Goal: Transaction & Acquisition: Purchase product/service

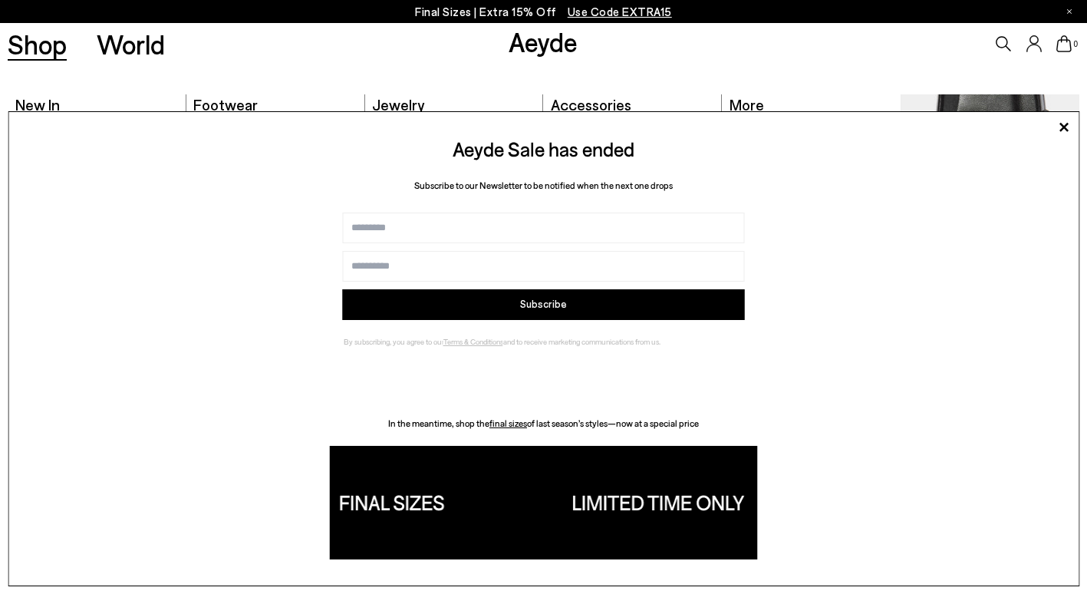
drag, startPoint x: 46, startPoint y: 41, endPoint x: 227, endPoint y: 46, distance: 181.1
click at [46, 41] on link "Shop" at bounding box center [37, 44] width 59 height 27
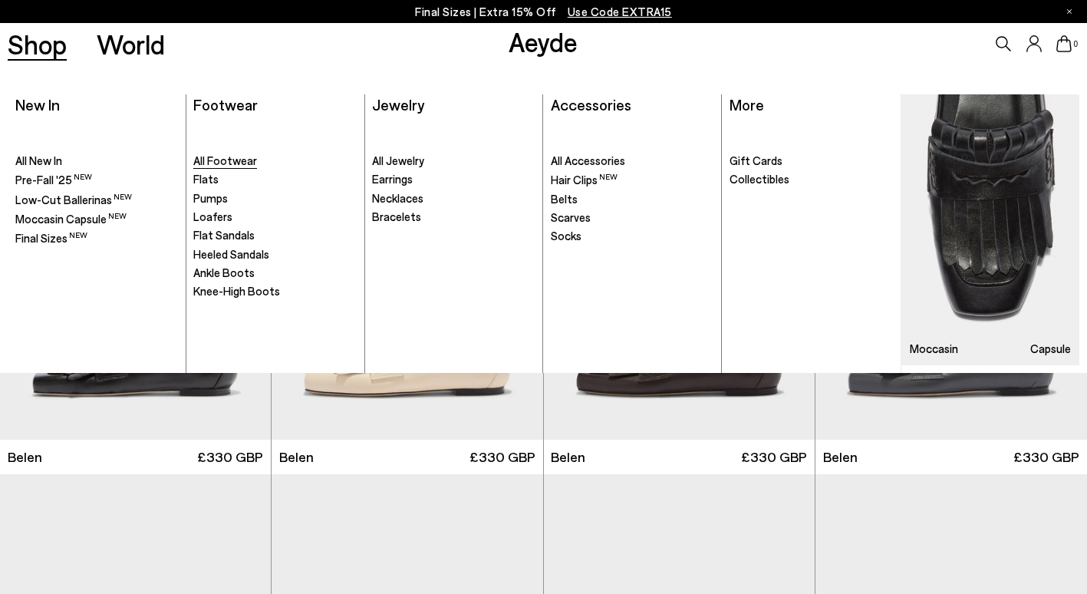
click at [202, 164] on span "All Footwear" at bounding box center [225, 160] width 64 height 14
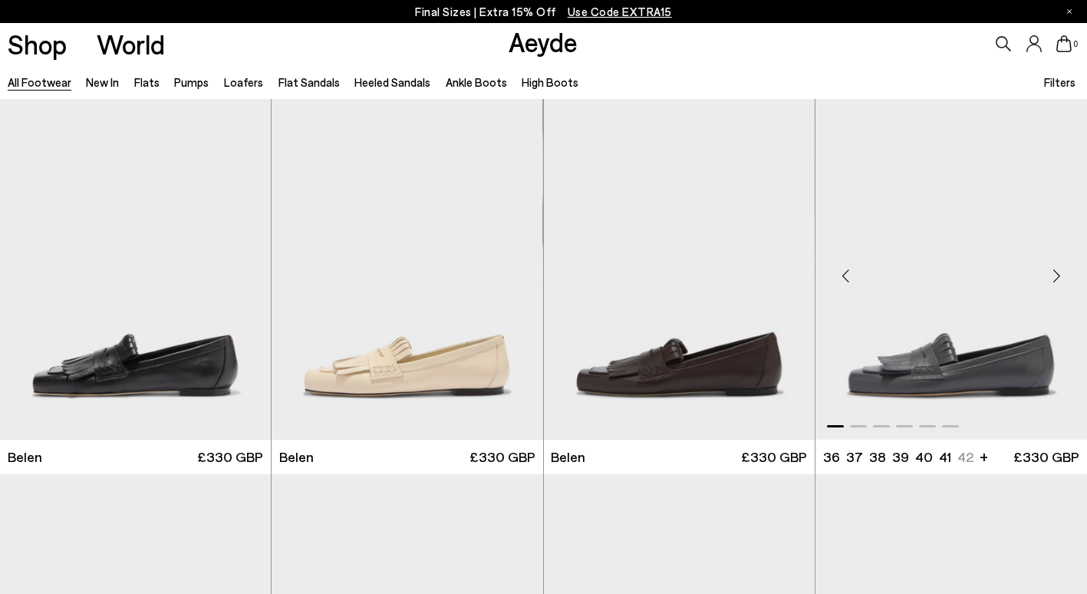
click at [953, 339] on img "1 / 6" at bounding box center [951, 269] width 272 height 341
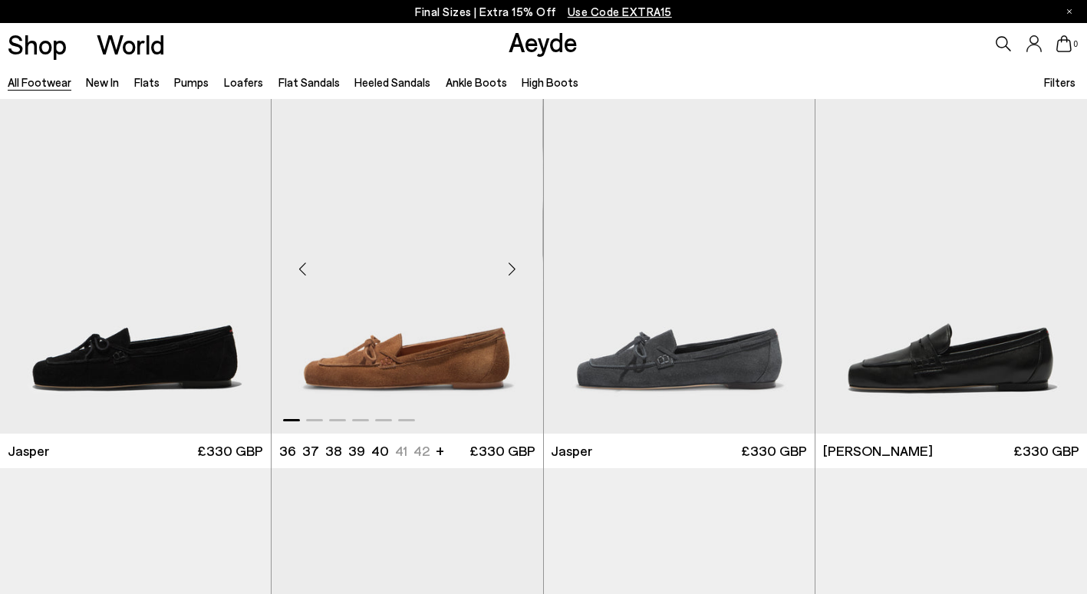
scroll to position [383, 0]
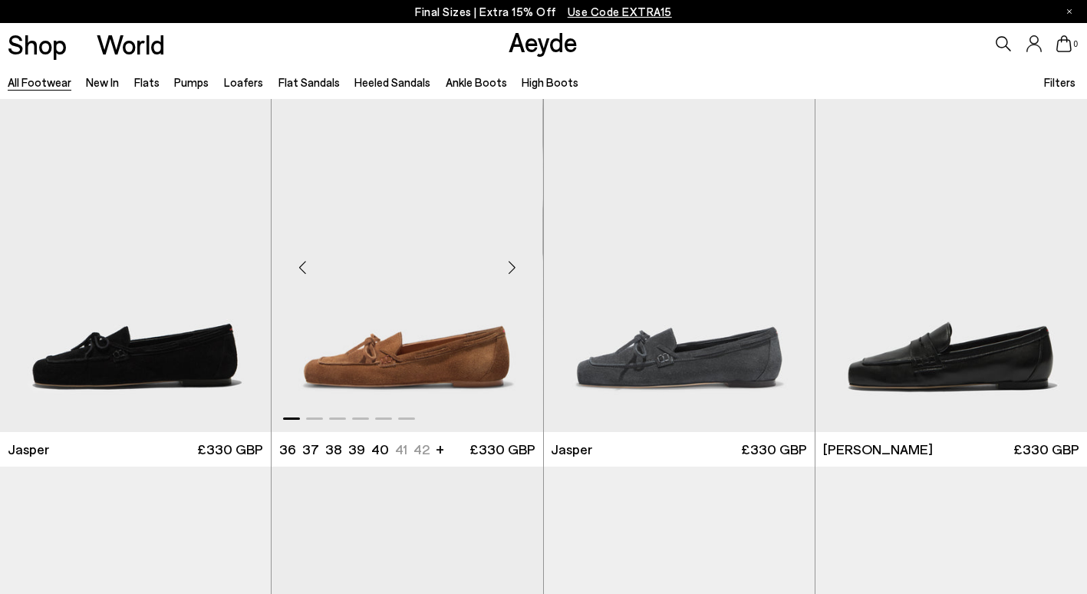
click at [437, 341] on img "1 / 6" at bounding box center [407, 261] width 271 height 341
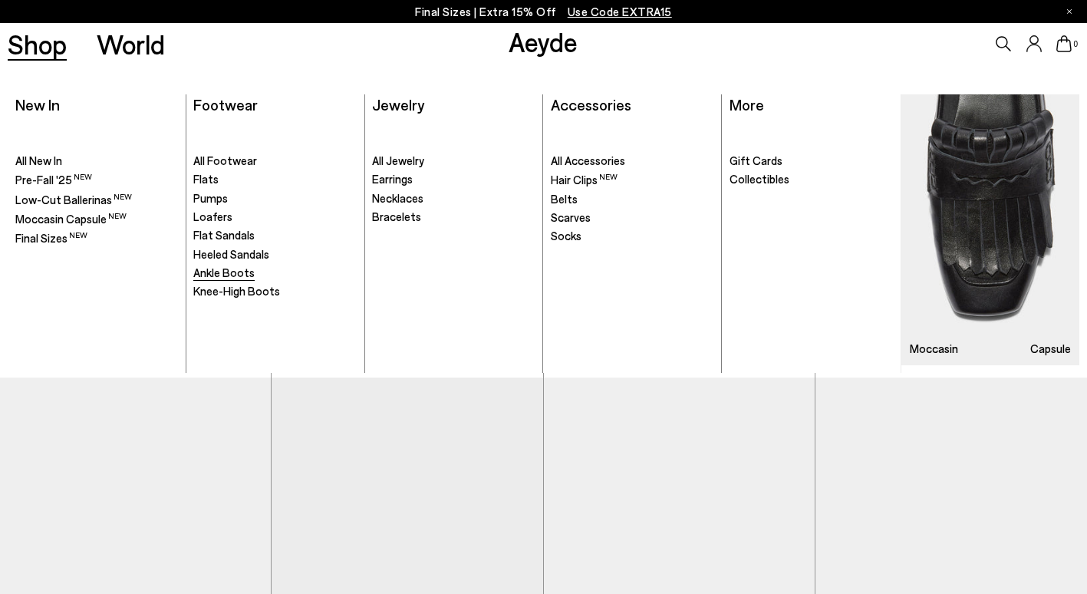
scroll to position [614, 0]
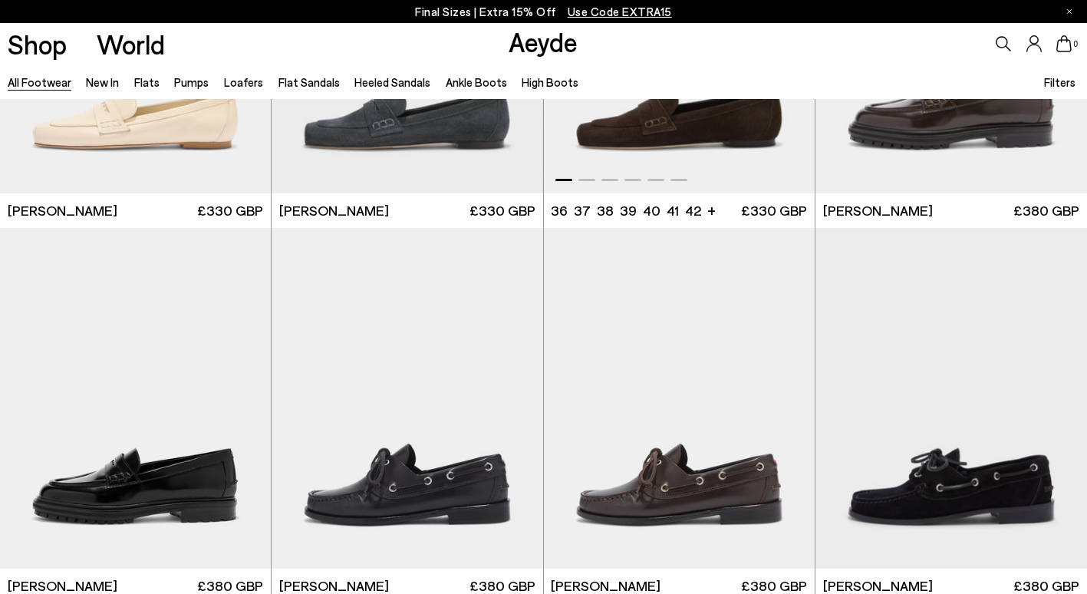
scroll to position [1074, 0]
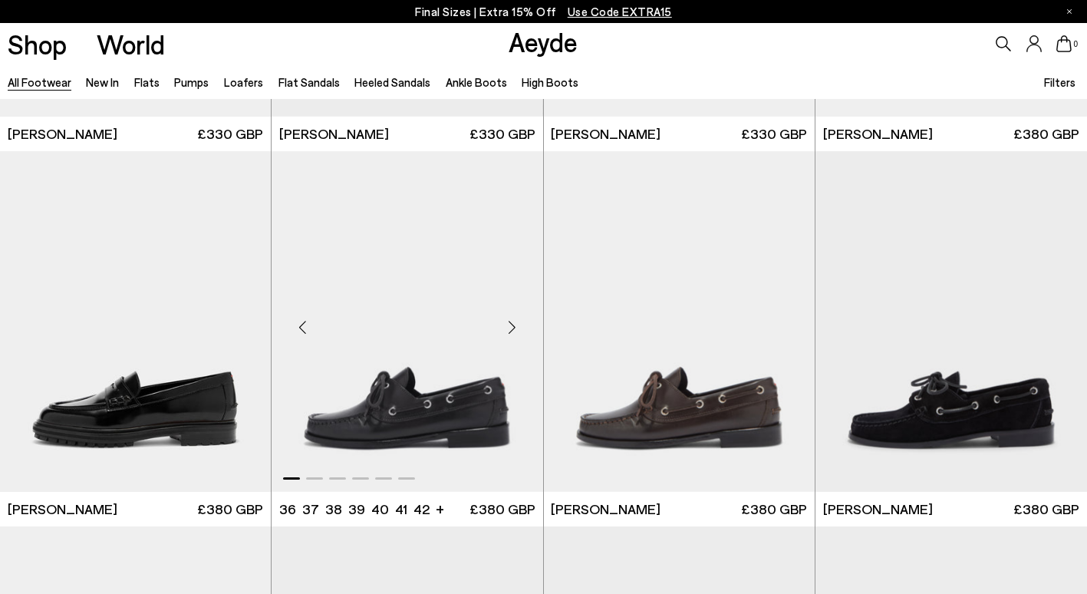
click at [408, 390] on img "1 / 6" at bounding box center [407, 321] width 271 height 341
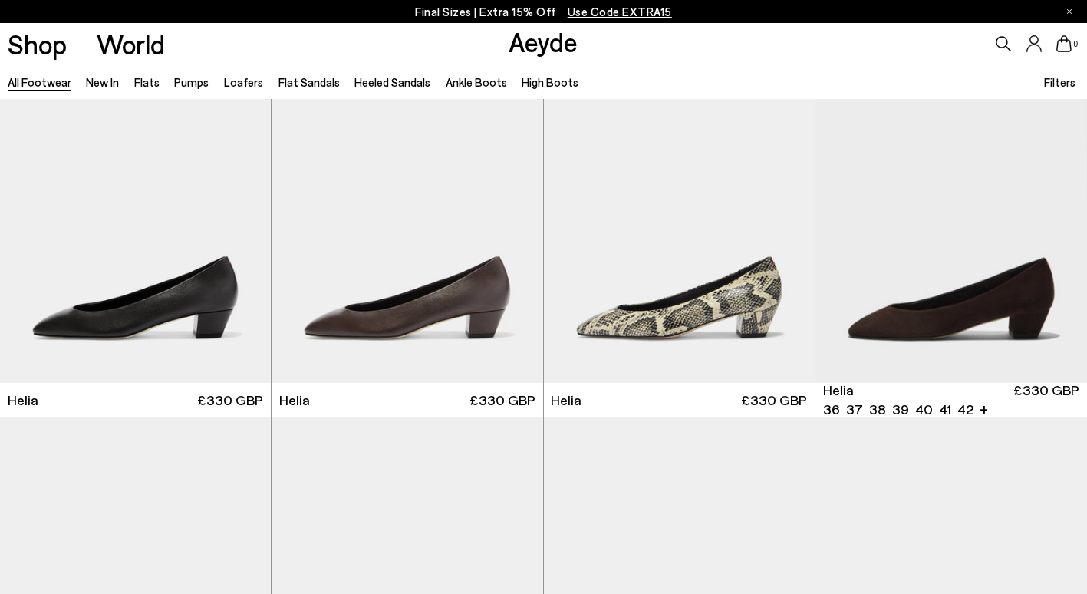
scroll to position [2684, 0]
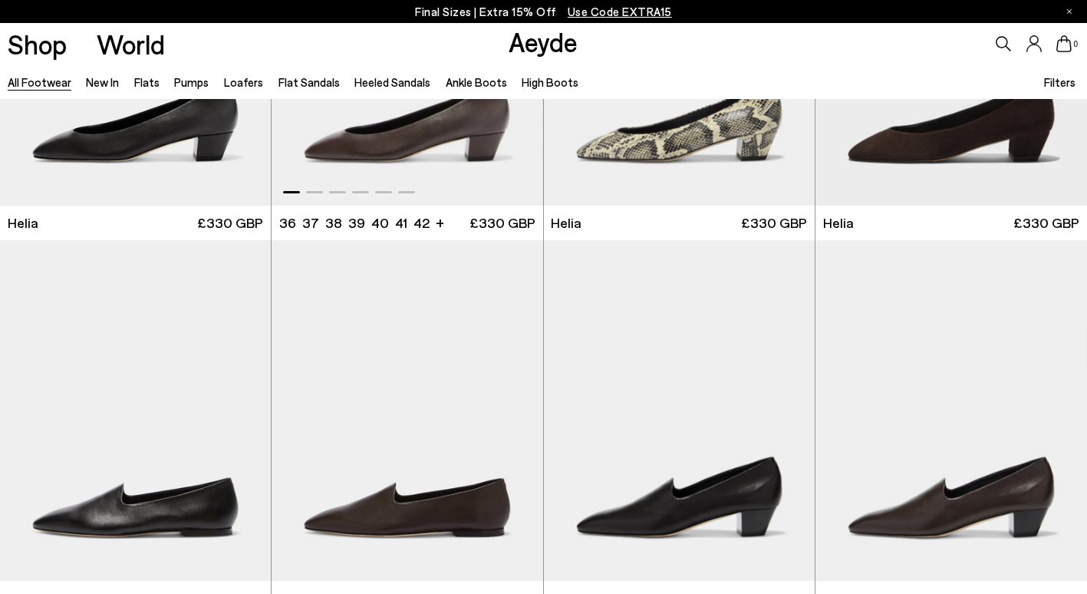
scroll to position [2684, 0]
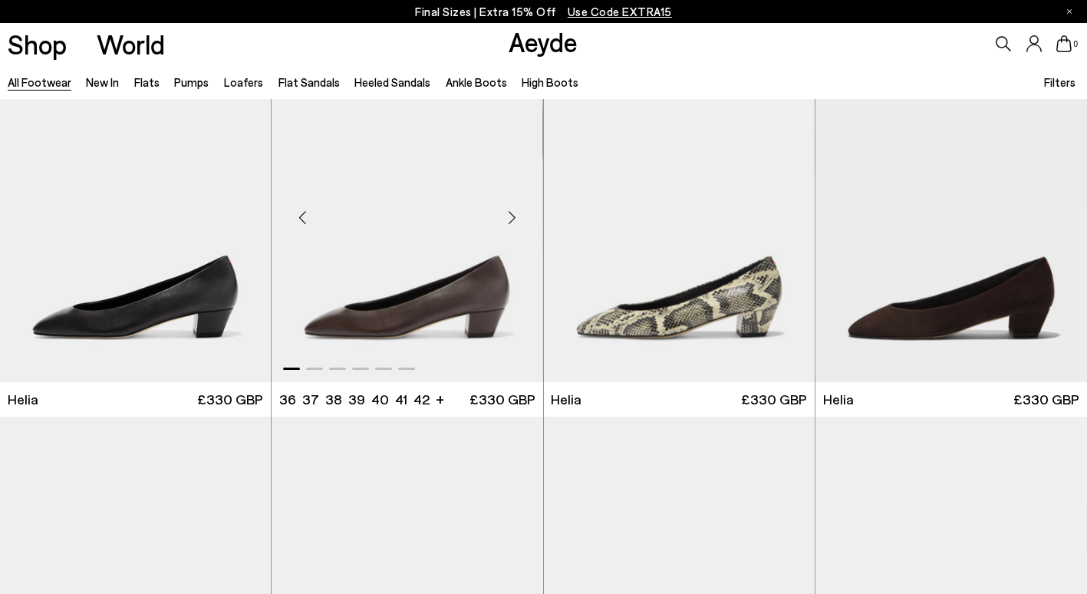
click at [387, 291] on img "1 / 6" at bounding box center [407, 211] width 271 height 341
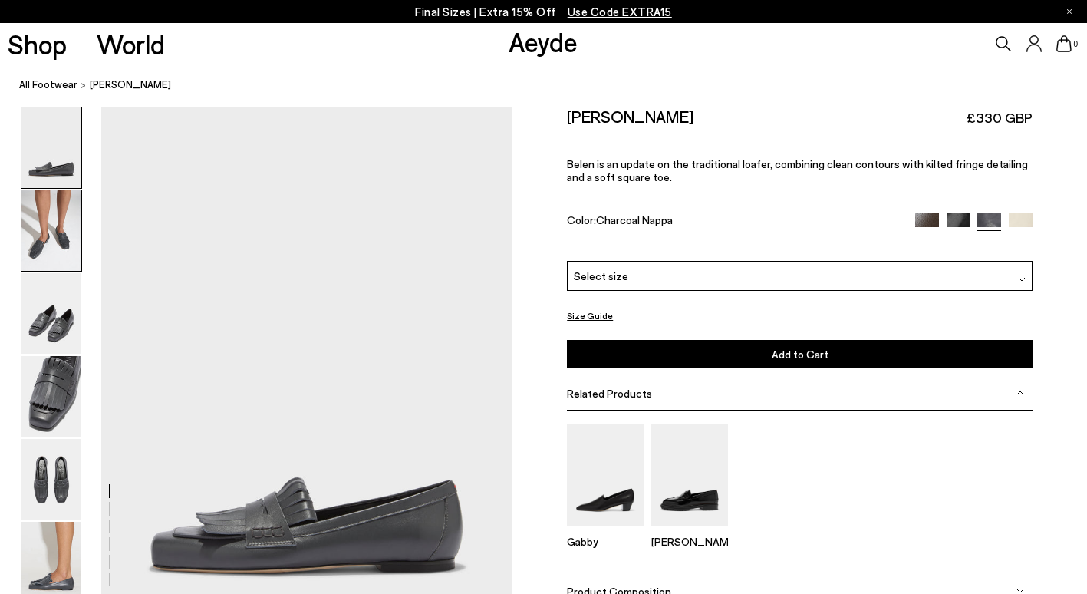
click at [54, 261] on img at bounding box center [51, 230] width 60 height 81
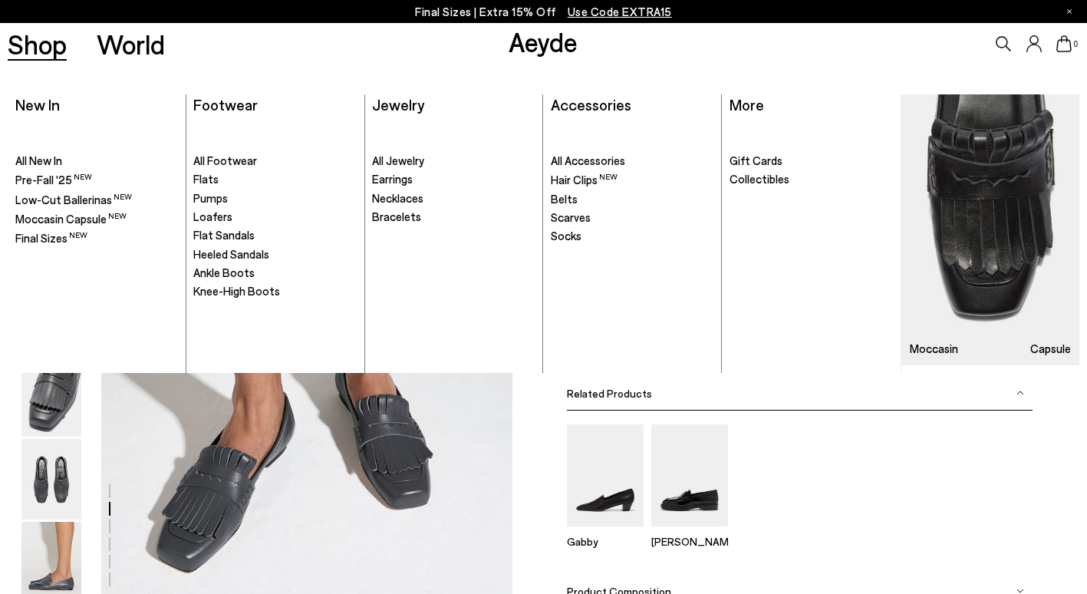
scroll to position [552, 0]
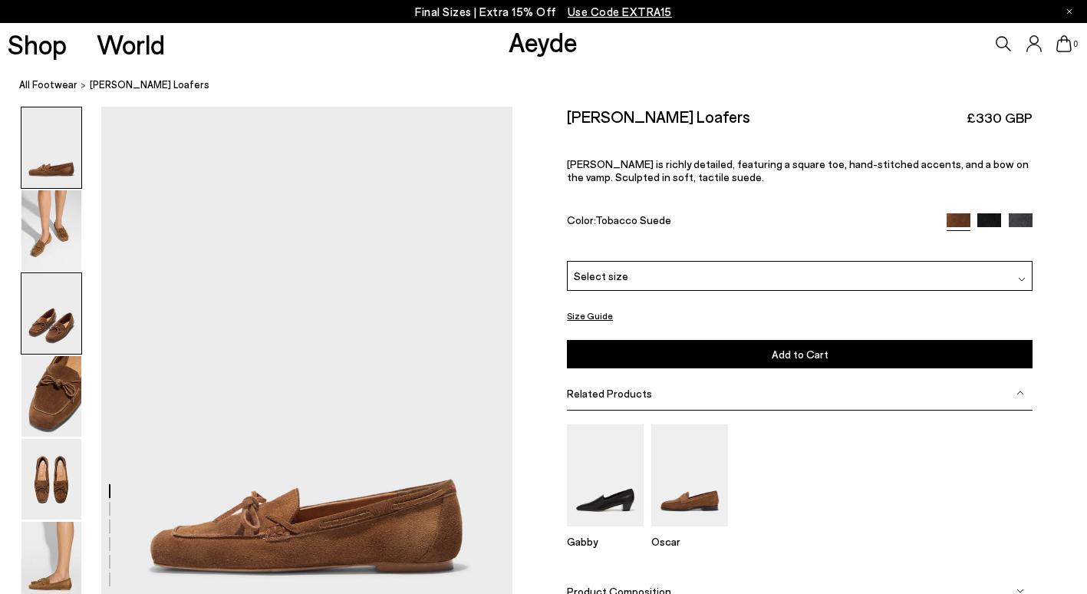
click at [47, 273] on img at bounding box center [51, 313] width 60 height 81
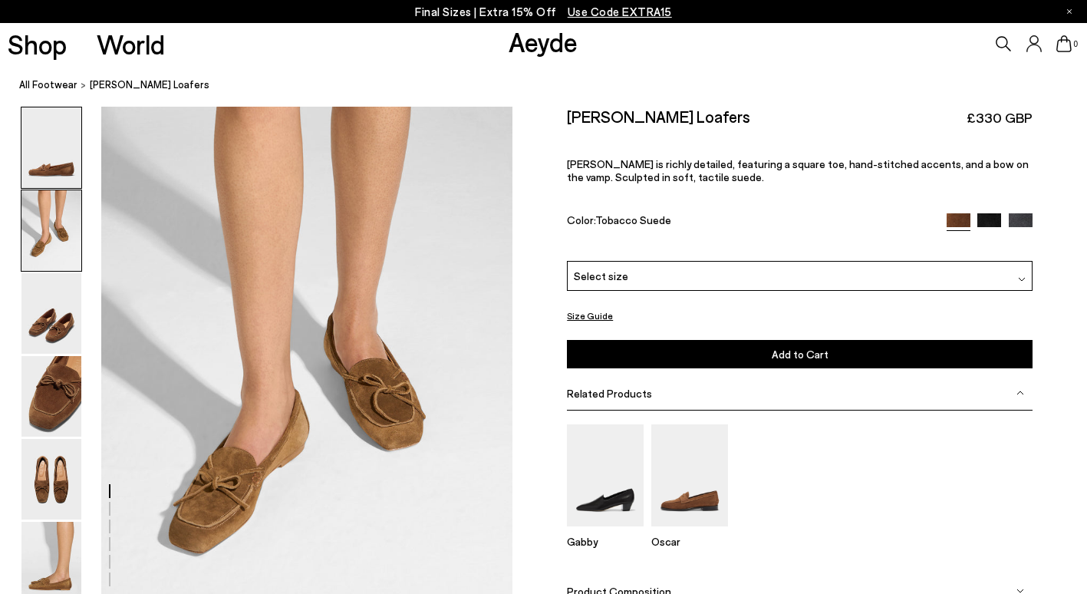
click at [47, 248] on img at bounding box center [51, 230] width 60 height 81
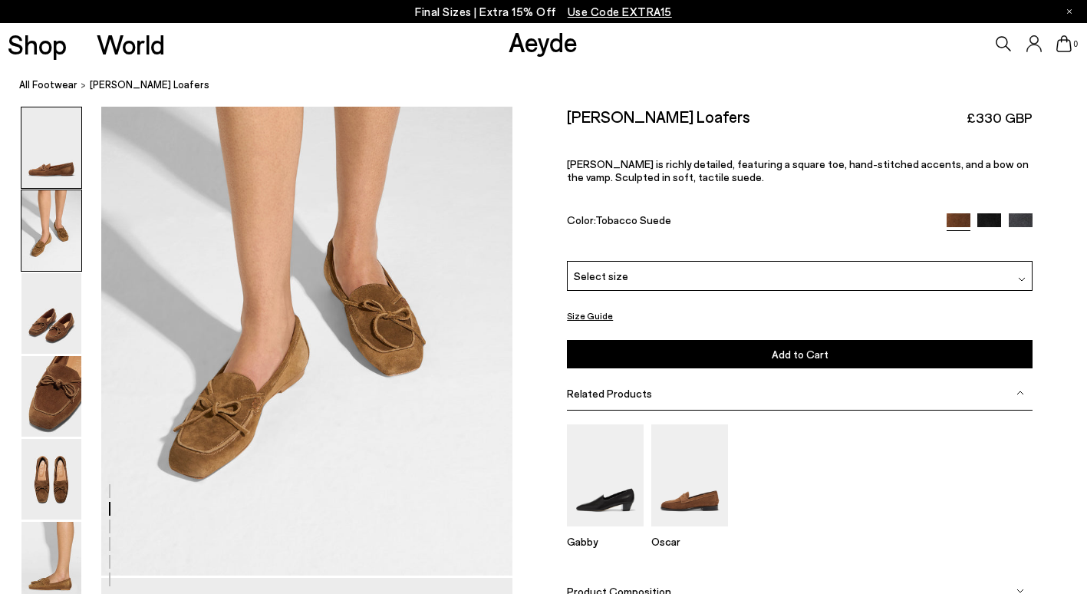
scroll to position [552, 0]
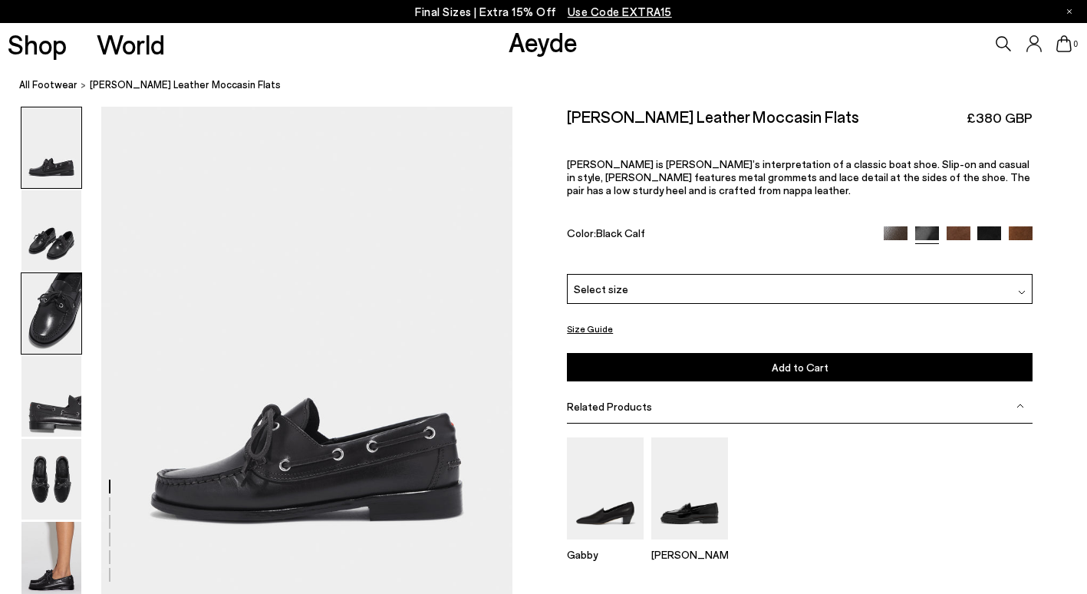
click at [61, 318] on img at bounding box center [51, 313] width 60 height 81
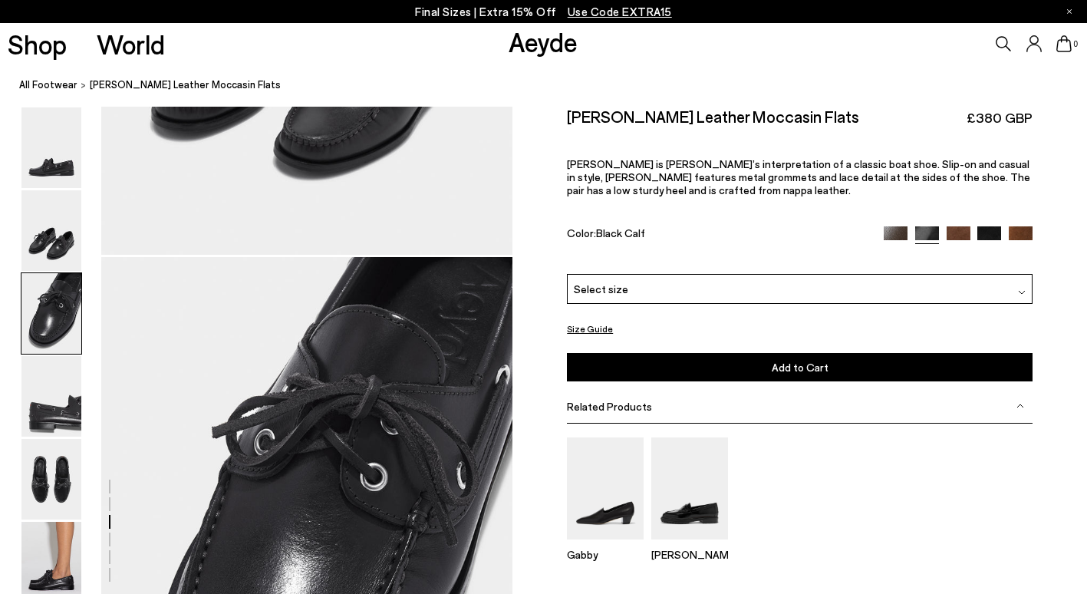
scroll to position [1042, 0]
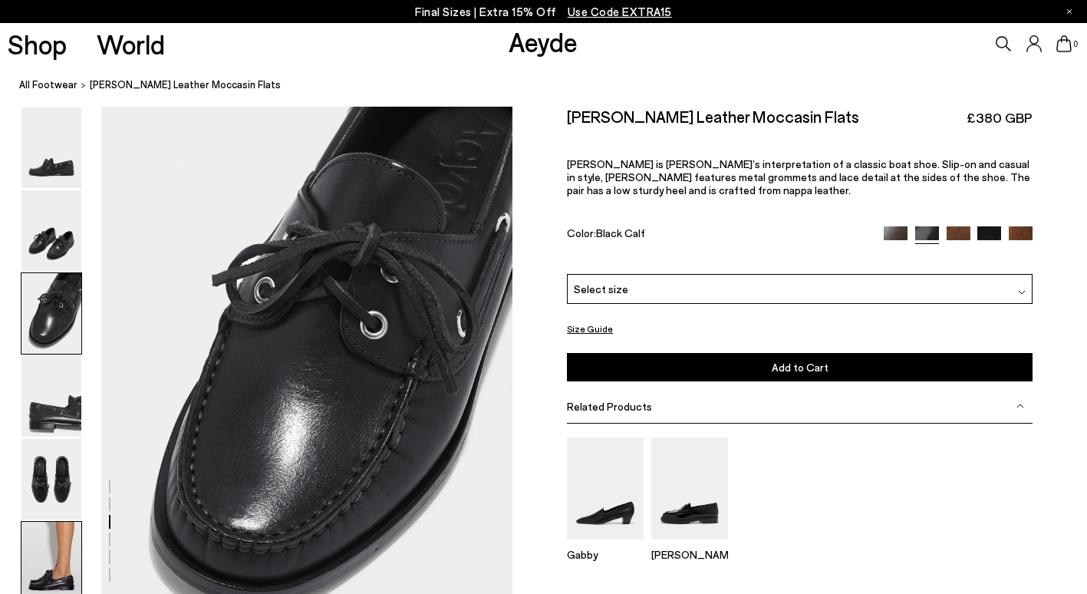
click at [30, 550] on img at bounding box center [51, 562] width 60 height 81
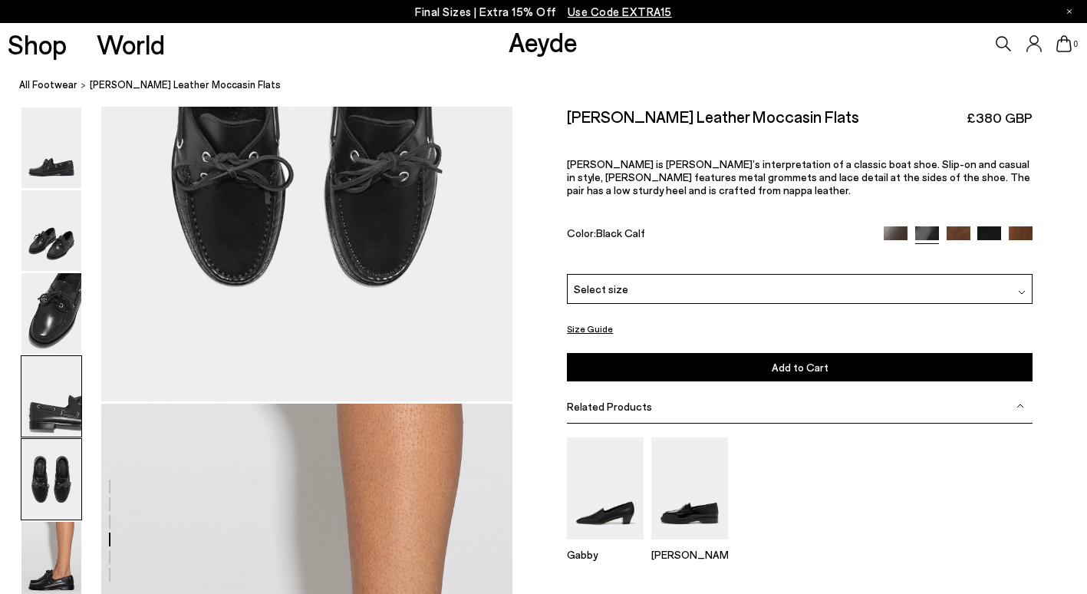
scroll to position [2799, 0]
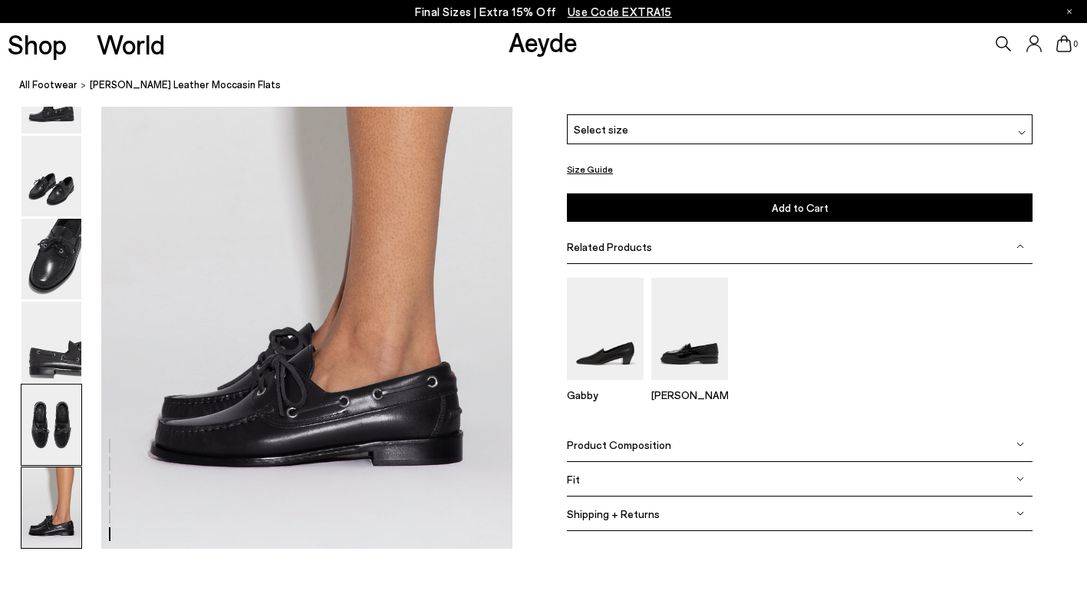
click at [28, 492] on img at bounding box center [51, 507] width 60 height 81
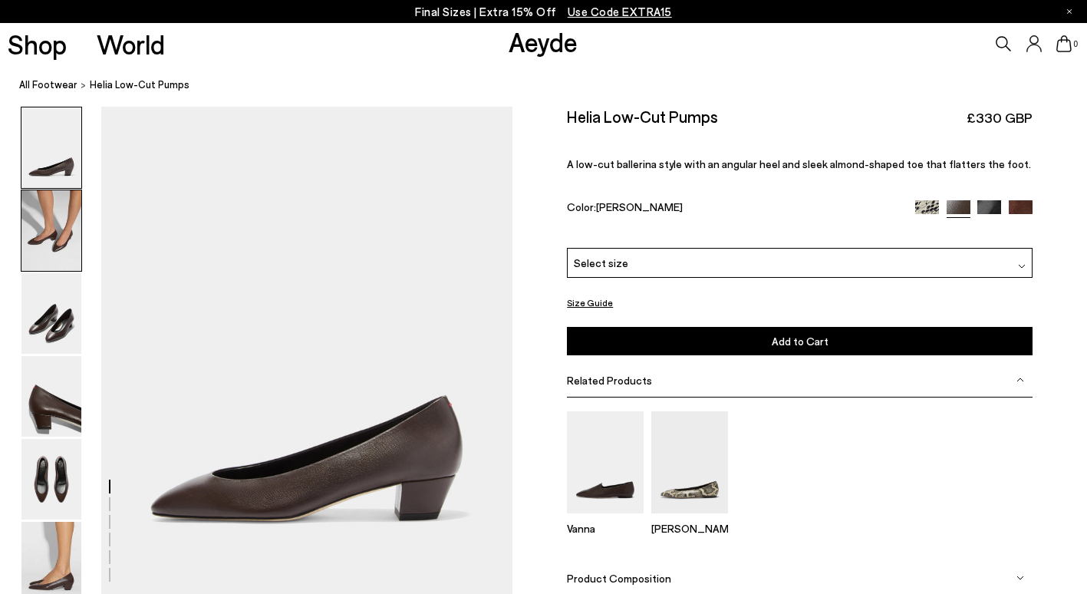
click at [48, 250] on img at bounding box center [51, 230] width 60 height 81
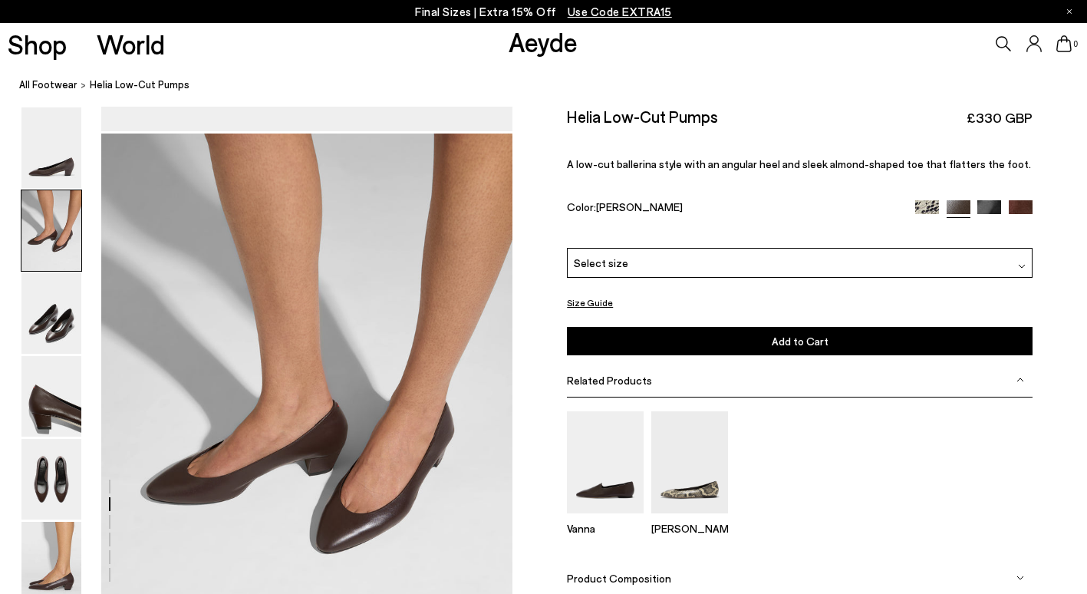
scroll to position [491, 0]
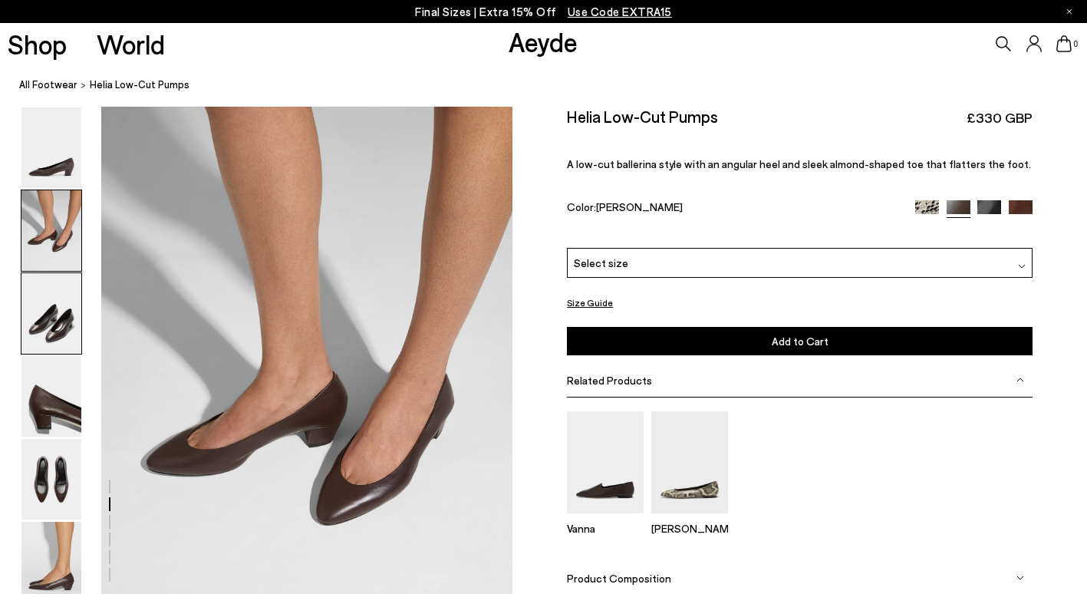
click at [42, 293] on img at bounding box center [51, 313] width 60 height 81
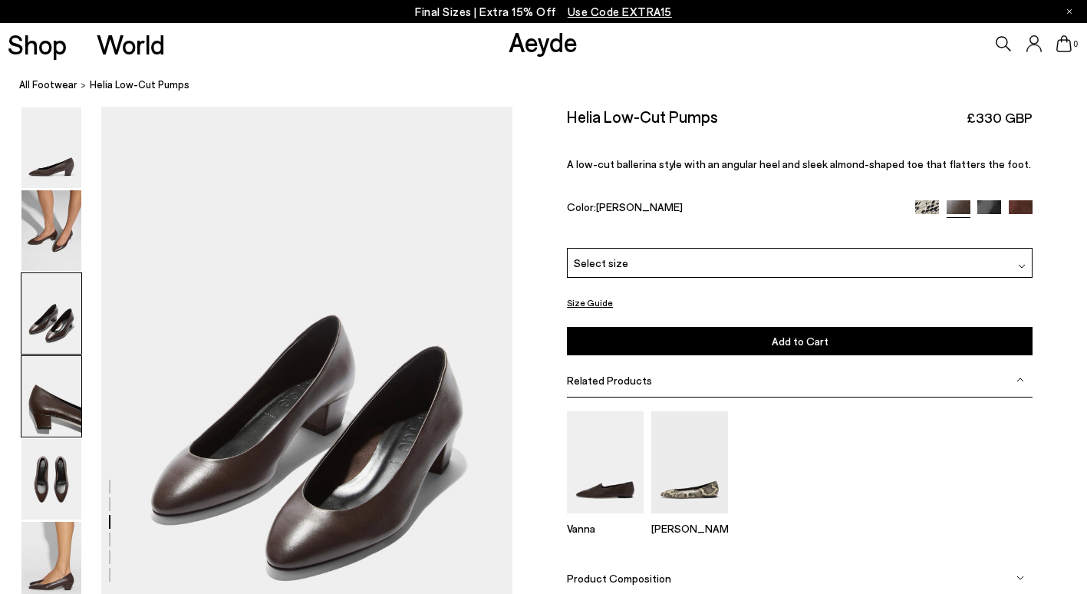
click at [41, 385] on img at bounding box center [51, 396] width 60 height 81
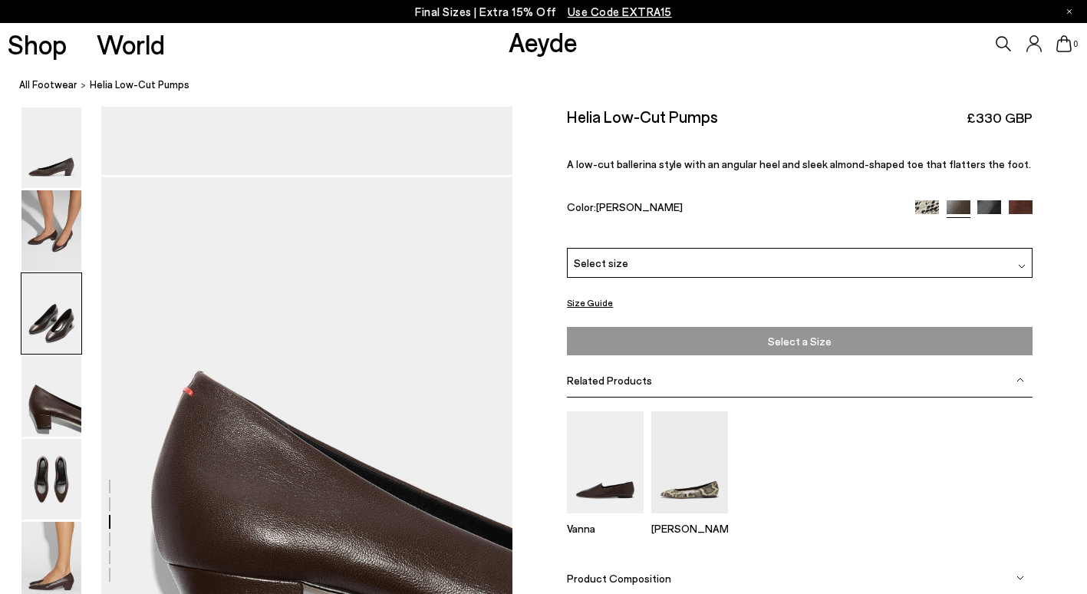
scroll to position [1592, 0]
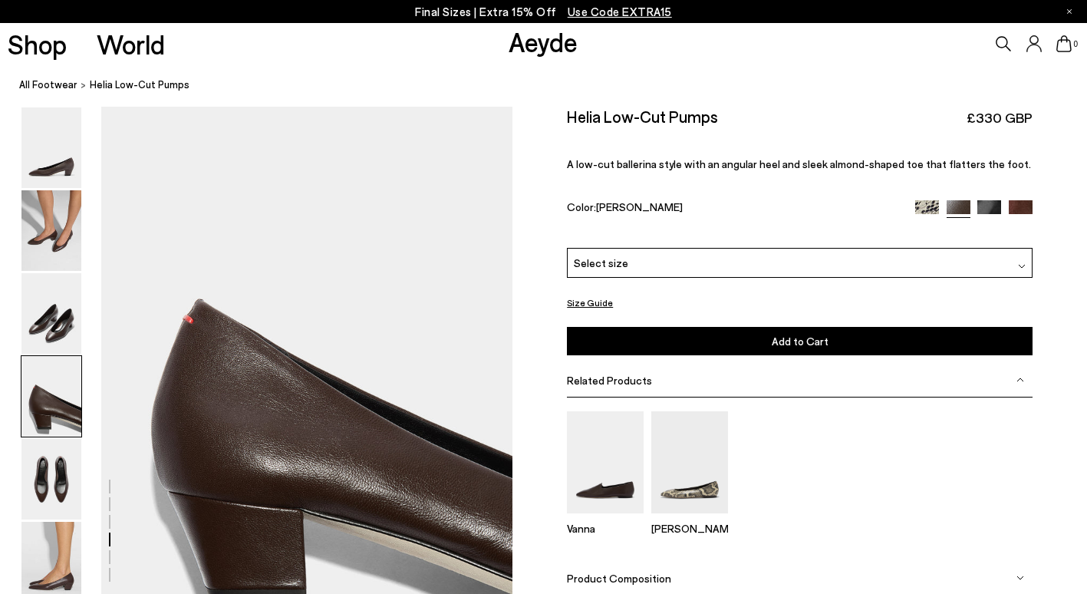
click at [772, 270] on div "Select size" at bounding box center [800, 263] width 466 height 30
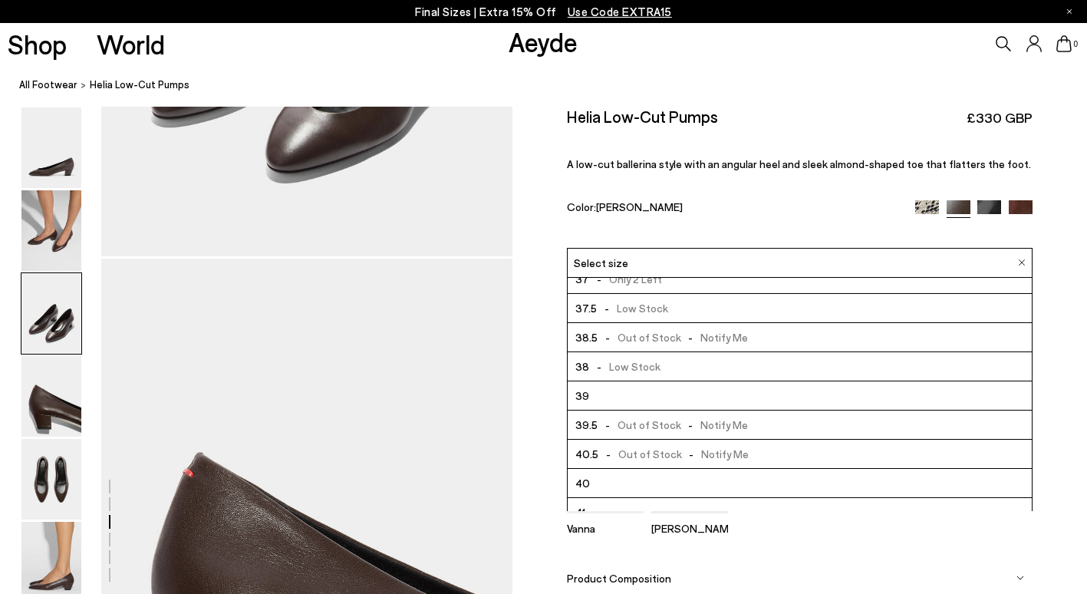
scroll to position [77, 0]
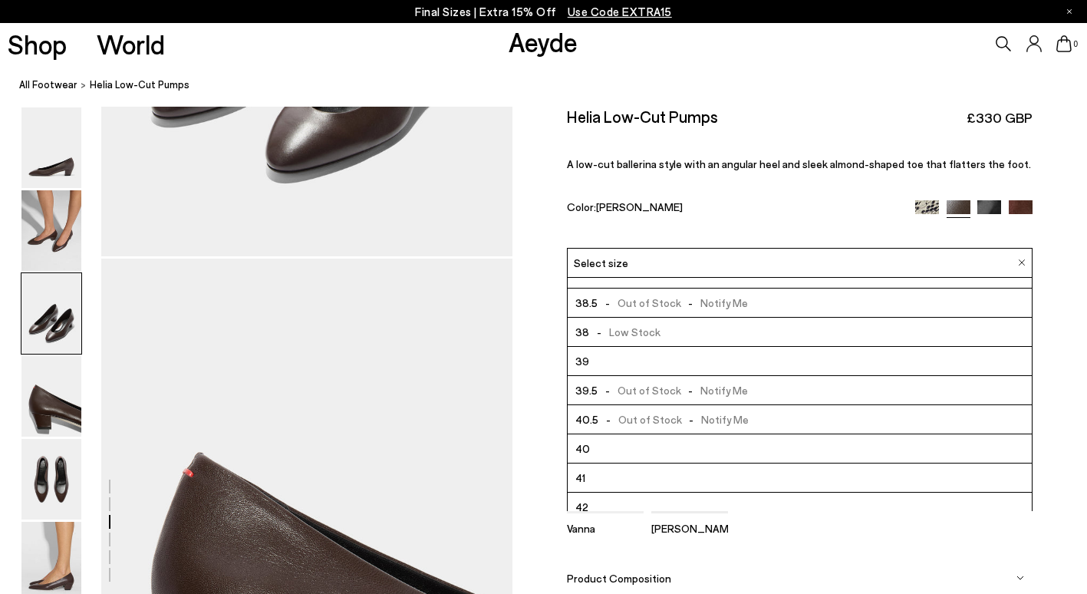
click at [617, 447] on li "40" at bounding box center [800, 448] width 464 height 29
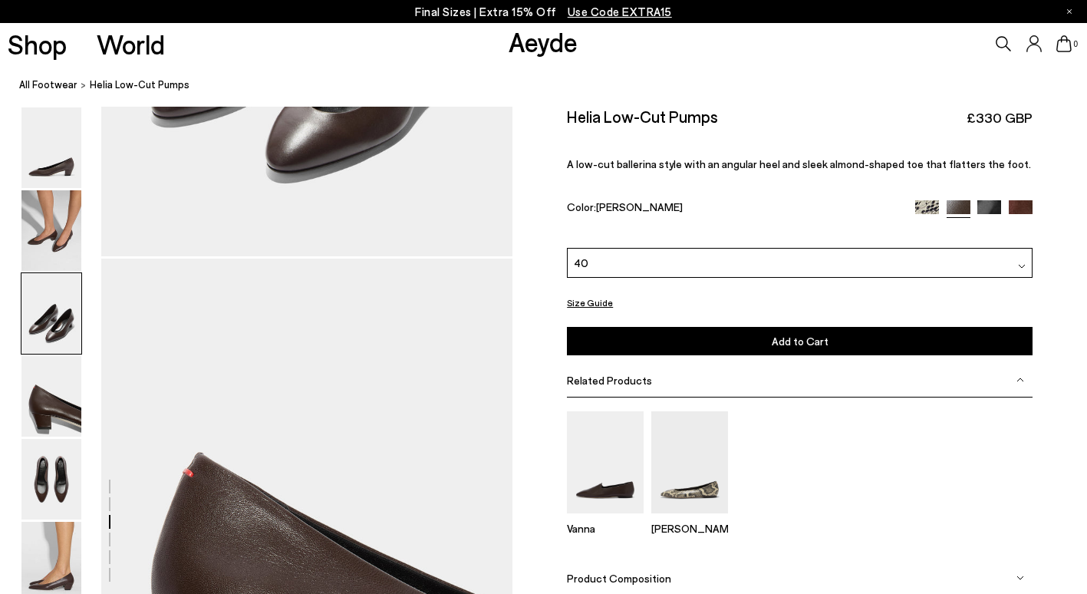
click at [764, 351] on button "Add to Cart Select a Size First" at bounding box center [800, 341] width 466 height 28
